Goal: Information Seeking & Learning: Check status

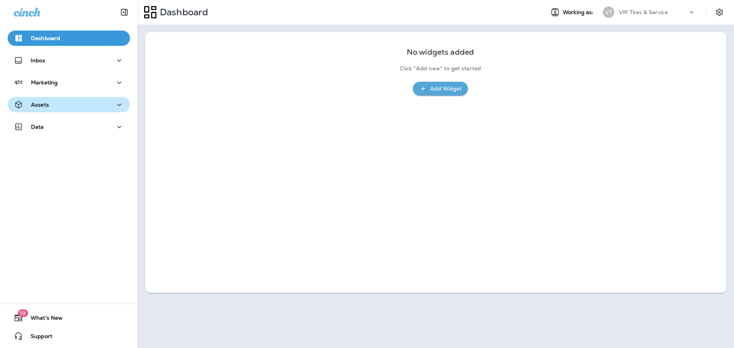
click at [50, 101] on div "Assets" at bounding box center [69, 105] width 110 height 10
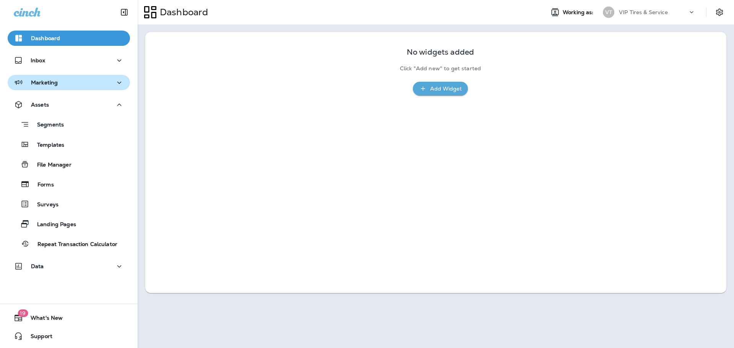
click at [43, 79] on p "Marketing" at bounding box center [44, 82] width 27 height 6
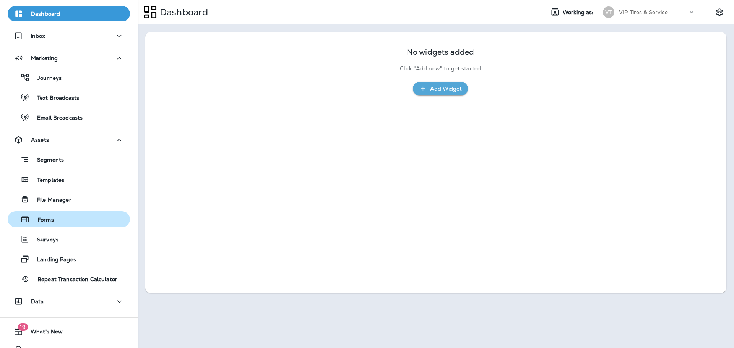
scroll to position [38, 0]
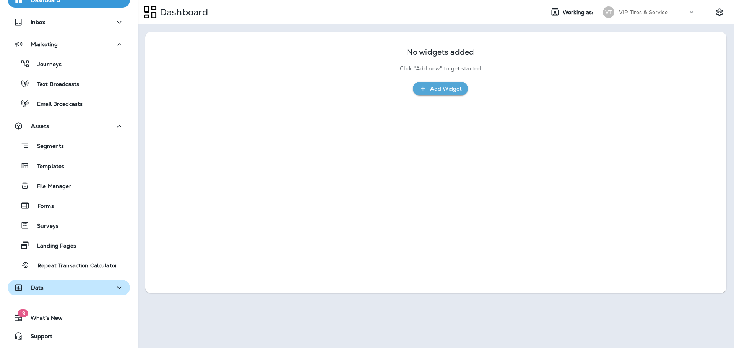
click at [62, 280] on div "Dashboard Inbox Marketing Journeys Text Broadcasts Email Broadcasts Assets Segm…" at bounding box center [69, 145] width 138 height 321
click at [62, 284] on div "Data" at bounding box center [69, 288] width 110 height 10
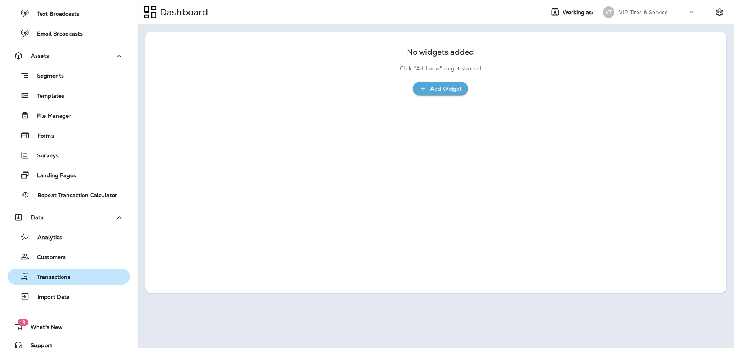
scroll to position [118, 0]
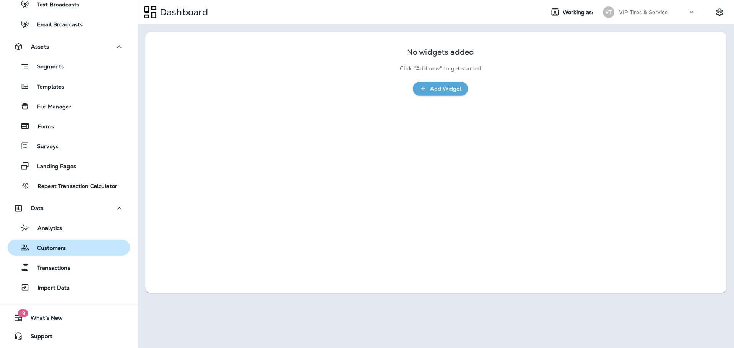
click at [68, 249] on div "Customers" at bounding box center [69, 247] width 116 height 11
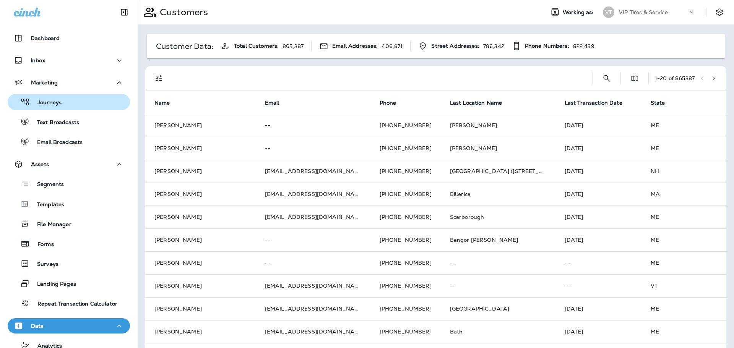
click at [62, 105] on div "Journeys" at bounding box center [69, 101] width 116 height 11
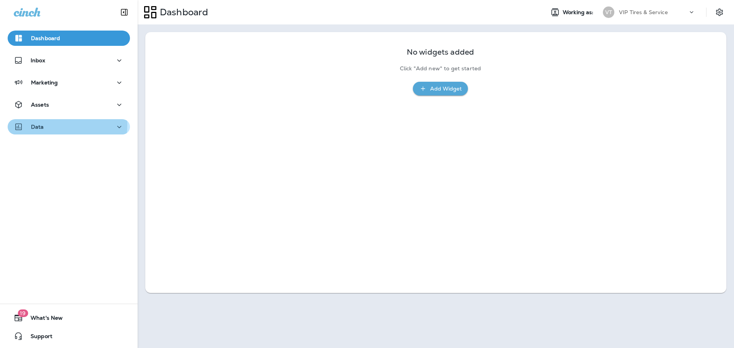
click at [57, 125] on div "Data" at bounding box center [69, 127] width 110 height 10
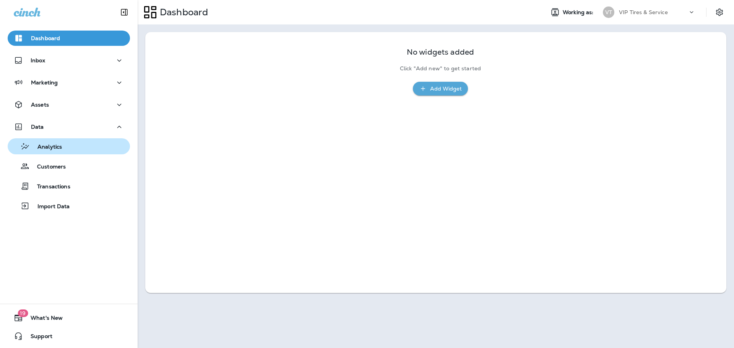
click at [63, 146] on div "Analytics" at bounding box center [69, 146] width 116 height 11
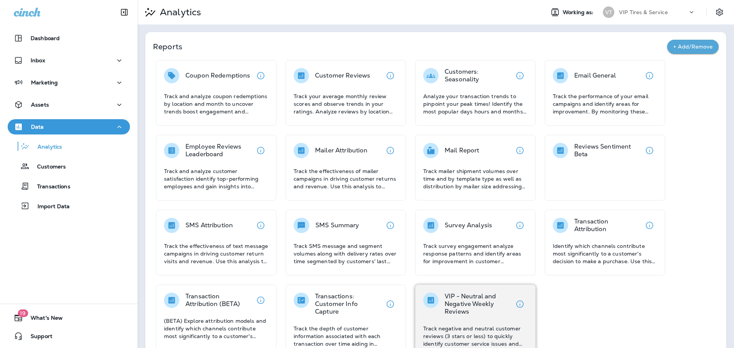
click at [482, 315] on p "VIP - Neutral and Negative Weekly Reviews" at bounding box center [478, 304] width 68 height 23
